Goal: Task Accomplishment & Management: Manage account settings

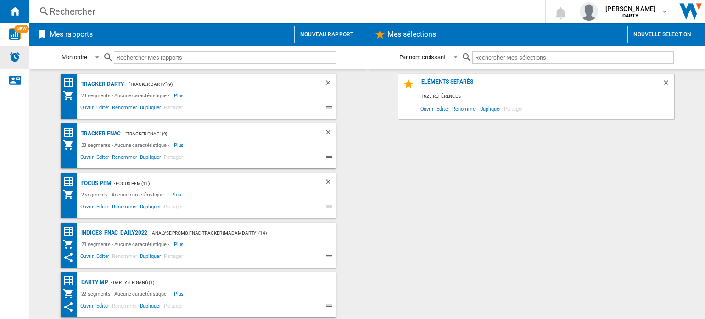
click at [22, 55] on div "Alertes" at bounding box center [14, 57] width 29 height 23
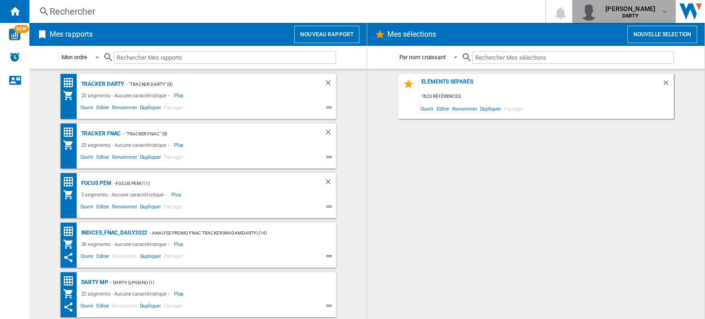
click at [648, 11] on span "[PERSON_NAME]" at bounding box center [630, 8] width 50 height 9
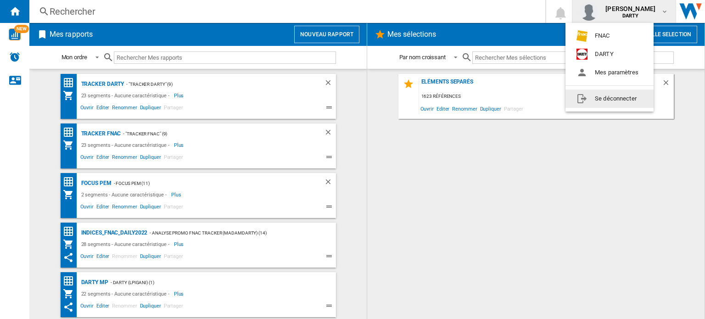
click at [599, 95] on button "Se déconnecter" at bounding box center [609, 98] width 88 height 18
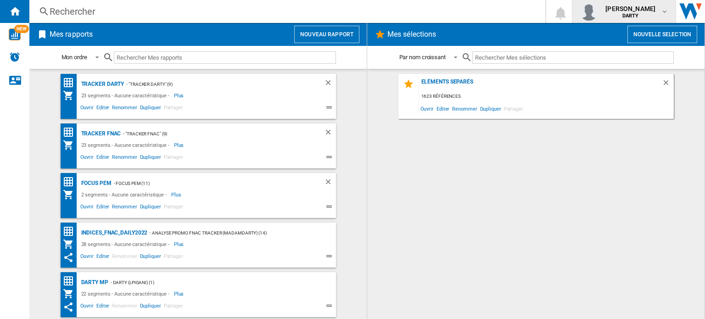
click at [664, 10] on md-icon "button" at bounding box center [664, 11] width 7 height 7
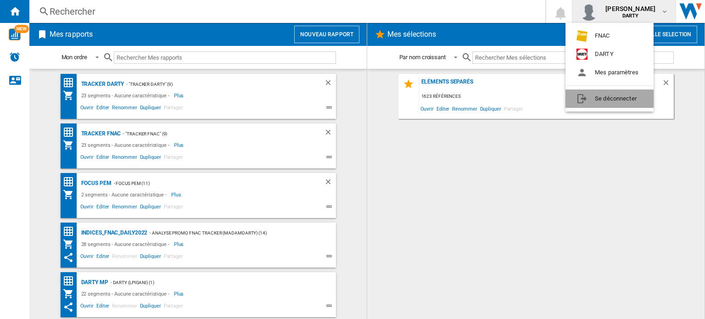
click at [598, 102] on button "Se déconnecter" at bounding box center [609, 98] width 88 height 18
